Goal: Task Accomplishment & Management: Use online tool/utility

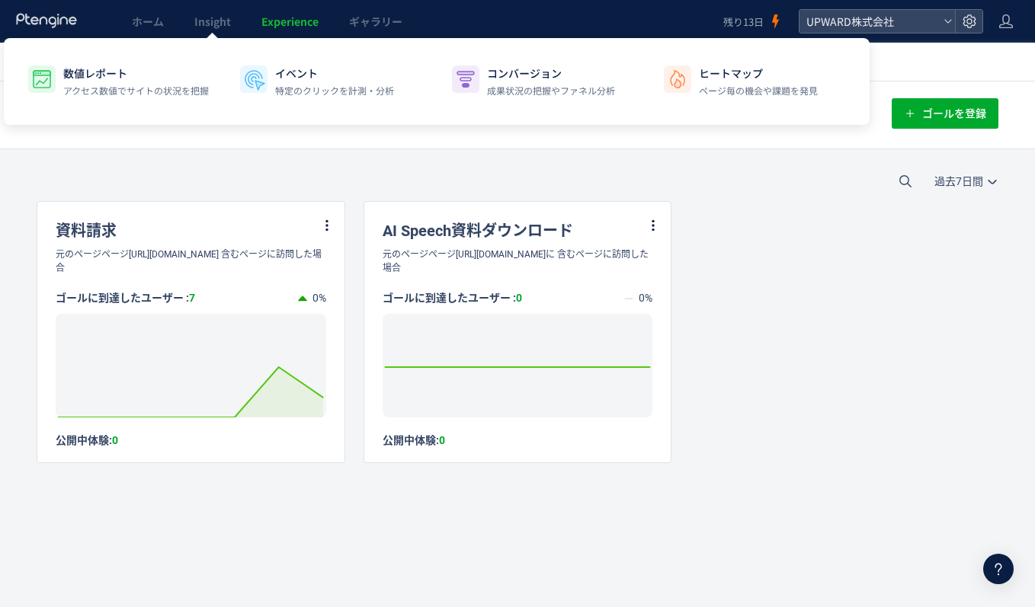
click at [270, 22] on span "Experience" at bounding box center [289, 21] width 57 height 15
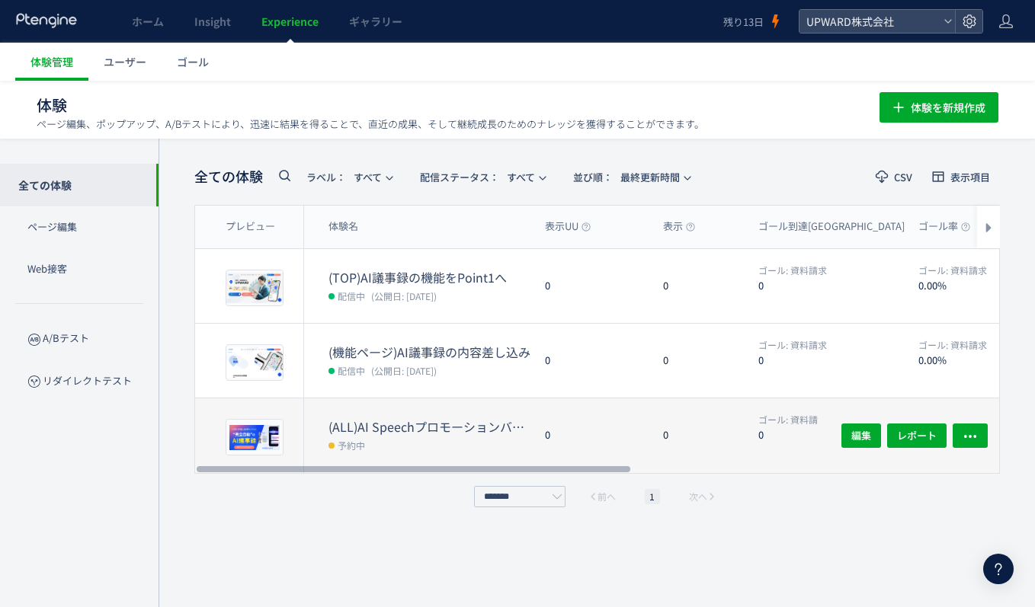
click at [494, 429] on dt "(ALL)AI Speechプロモーションバナー" at bounding box center [430, 427] width 204 height 18
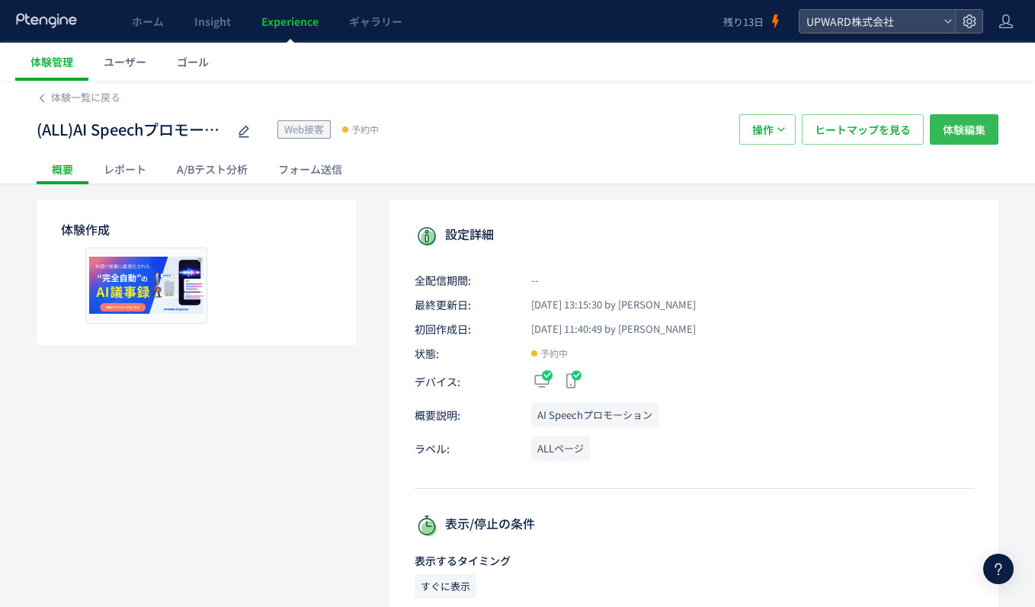
click at [977, 129] on span "体験編集" at bounding box center [964, 129] width 43 height 30
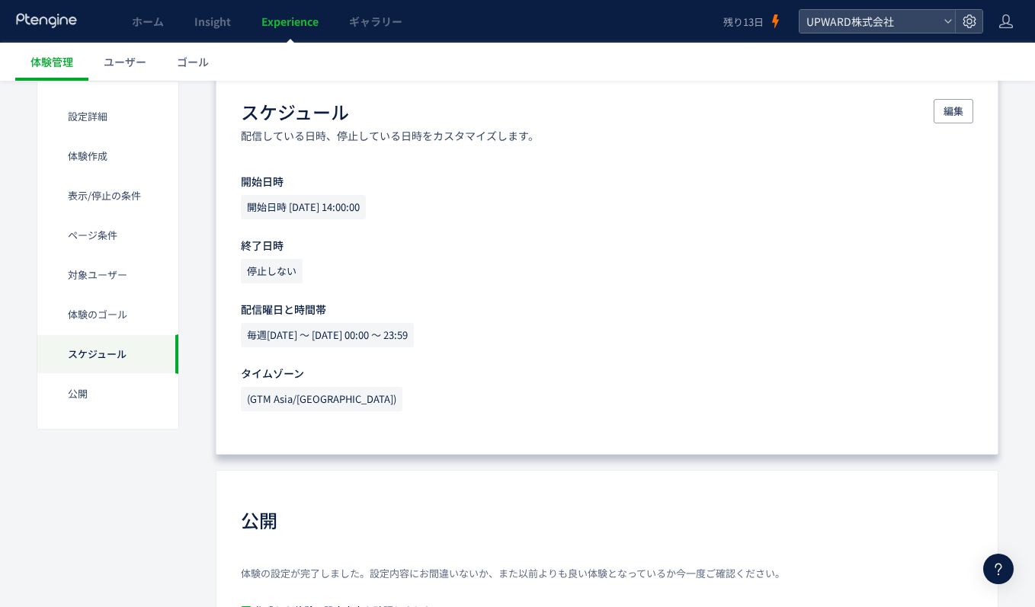
scroll to position [1590, 0]
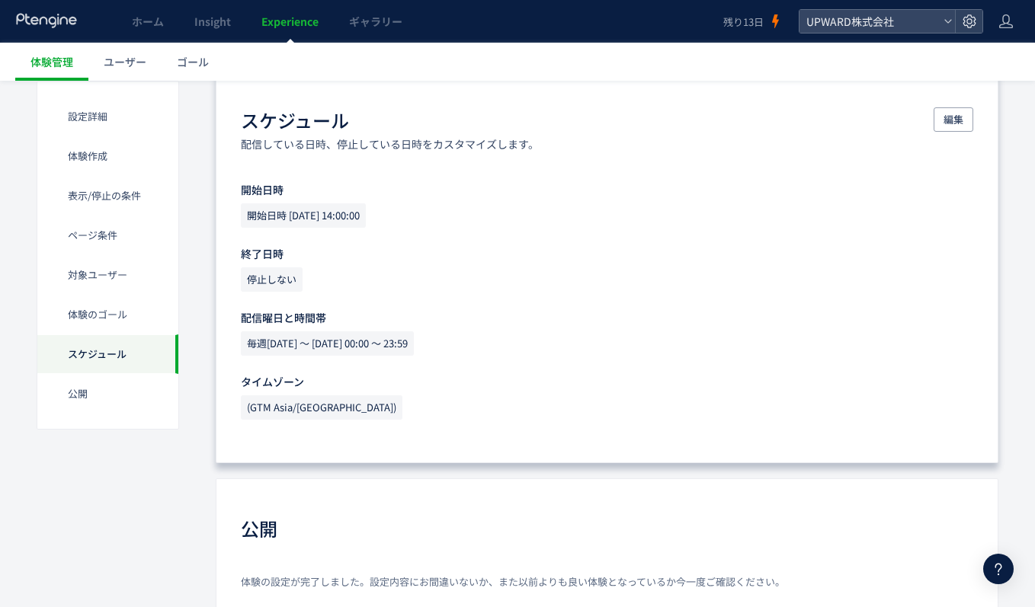
click at [362, 217] on span "開始日時 [DATE] 14:00:00" at bounding box center [303, 215] width 125 height 24
click at [944, 123] on span "編集" at bounding box center [953, 119] width 20 height 24
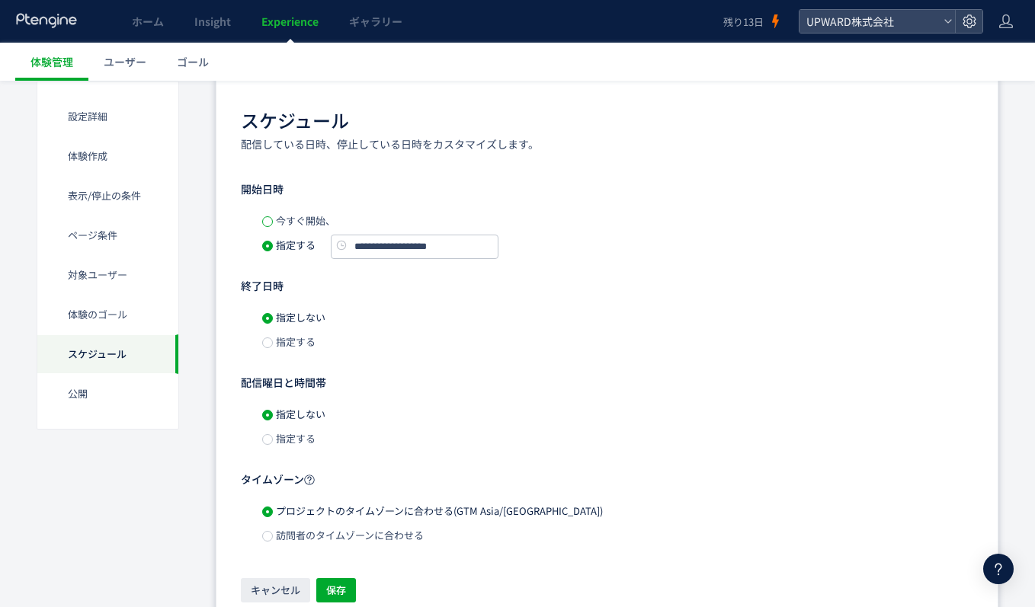
click at [271, 219] on span at bounding box center [267, 221] width 11 height 11
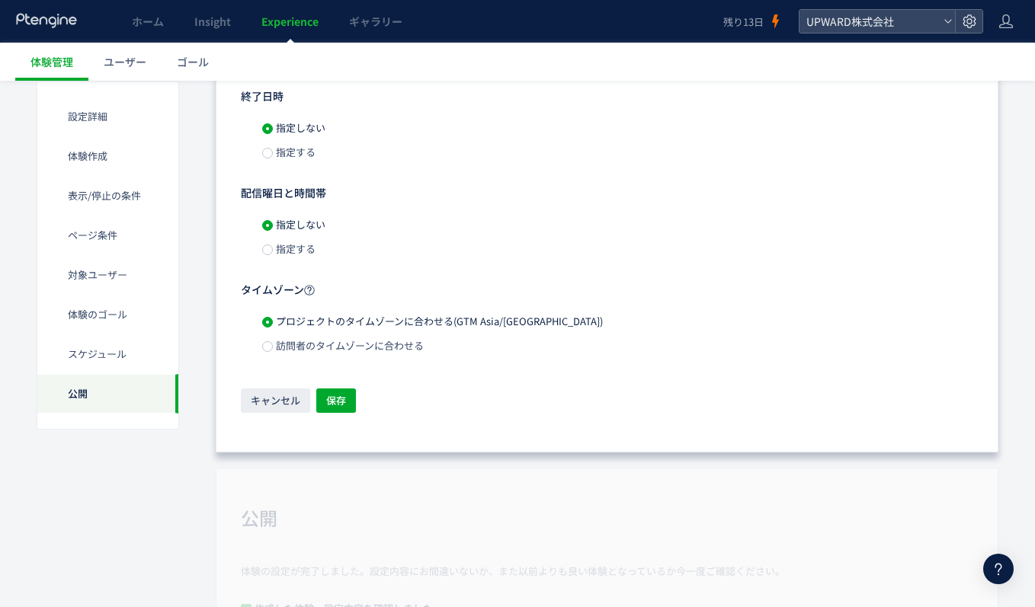
scroll to position [1935, 0]
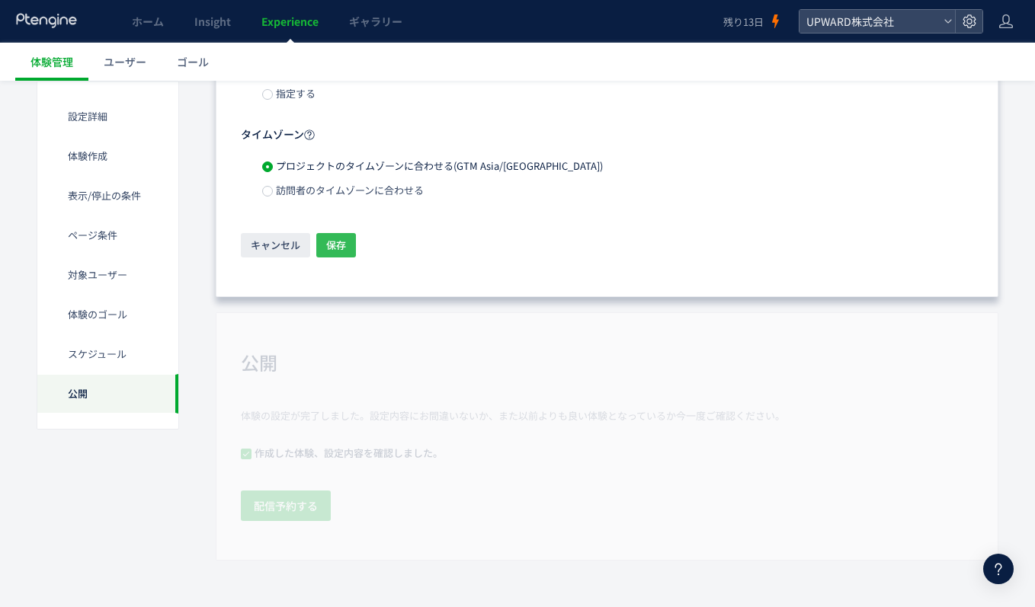
click at [324, 247] on button "保存" at bounding box center [336, 245] width 40 height 24
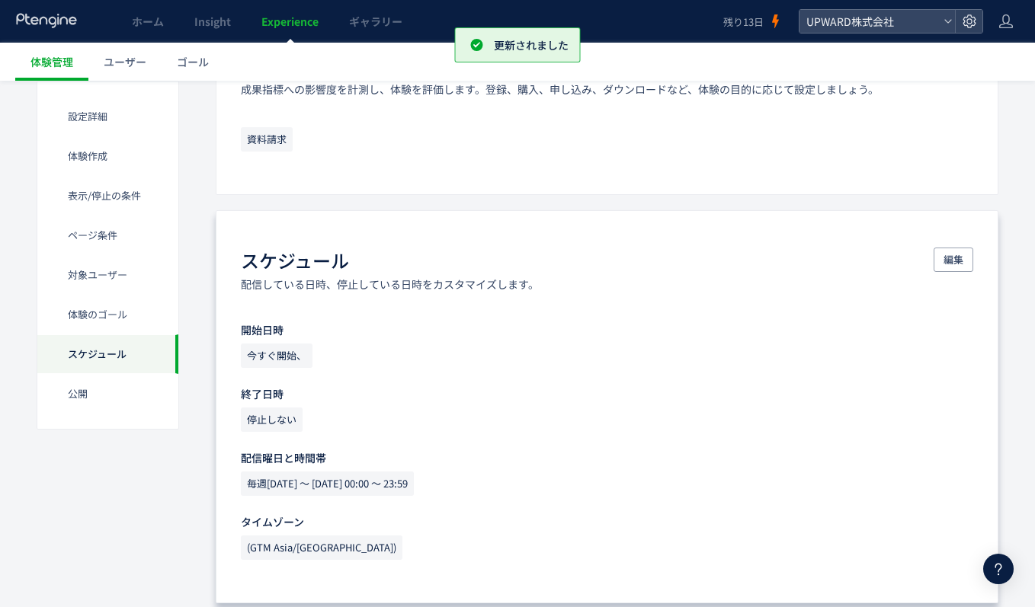
scroll to position [1756, 0]
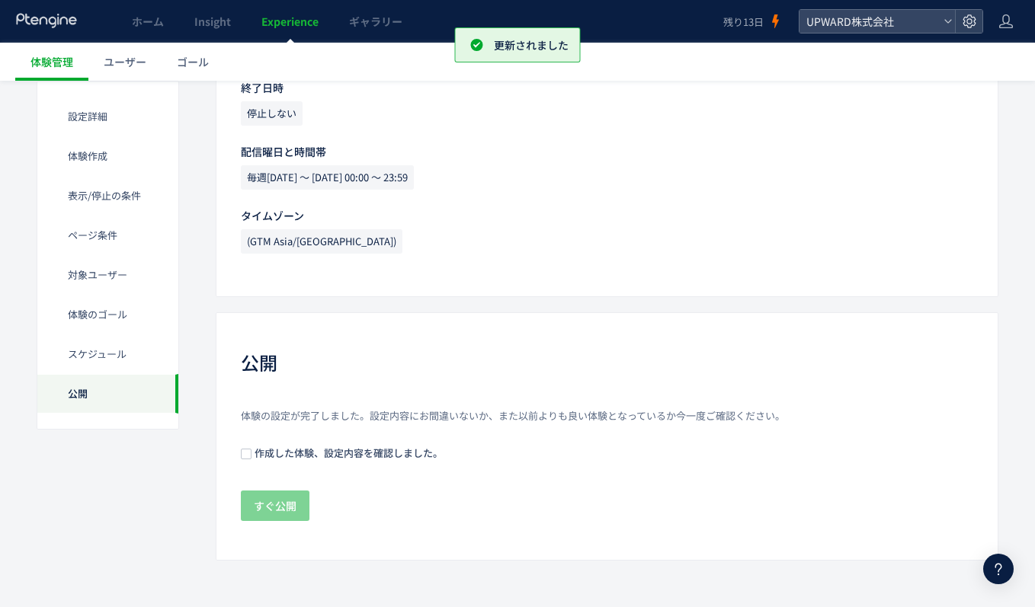
click at [247, 441] on div "体験の設定が完了しました。設定内容にお間違いないか、また以前よりも良い体験となっているか今一度ご確認ください。 作成した体験、設定内容を確認しました。 すぐ公開" at bounding box center [607, 466] width 732 height 114
click at [248, 454] on span at bounding box center [246, 454] width 11 height 11
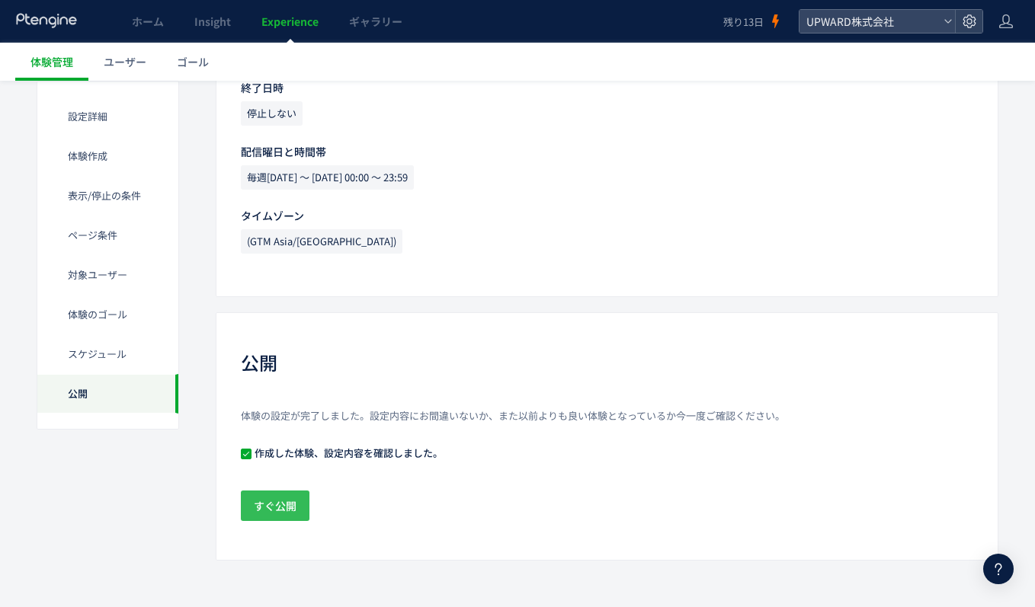
click at [282, 504] on span "すぐ公開" at bounding box center [275, 506] width 43 height 30
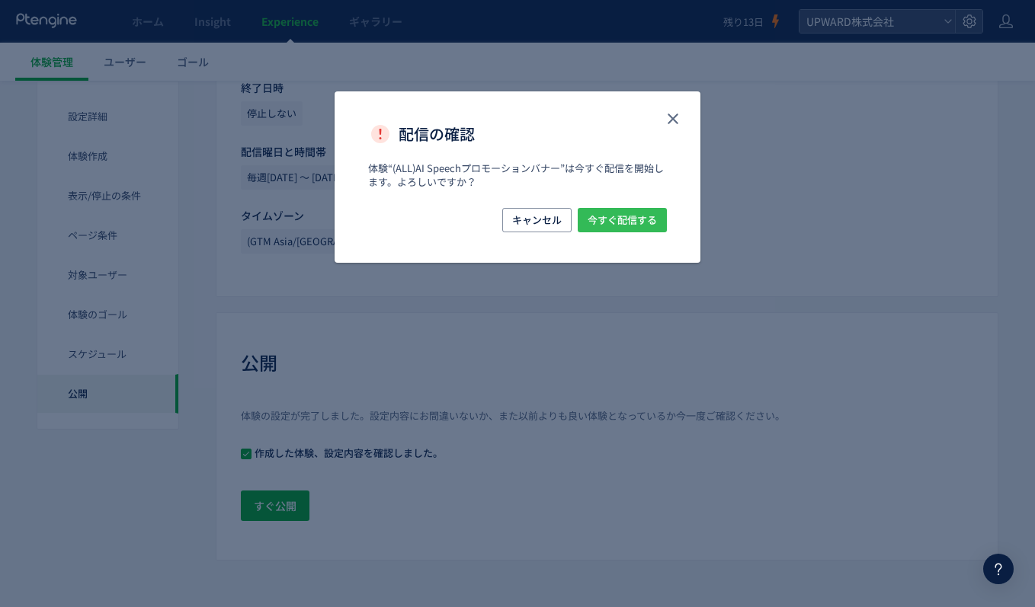
click at [640, 216] on span "今すぐ配信する" at bounding box center [621, 220] width 69 height 24
